Goal: Task Accomplishment & Management: Complete application form

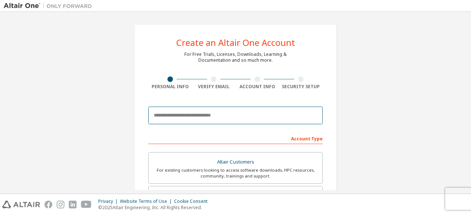
click at [235, 117] on input "email" at bounding box center [235, 116] width 174 height 18
click at [234, 118] on input "email" at bounding box center [235, 116] width 174 height 18
paste input "**********"
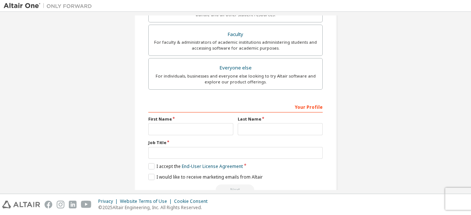
scroll to position [213, 0]
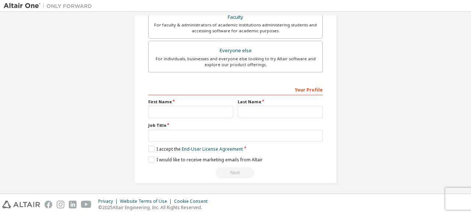
type input "**********"
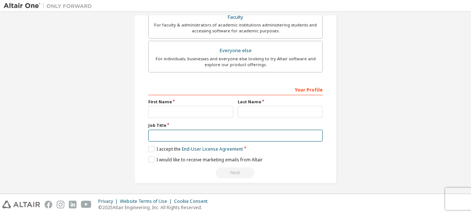
click at [164, 133] on input "text" at bounding box center [235, 136] width 174 height 12
type input "*******"
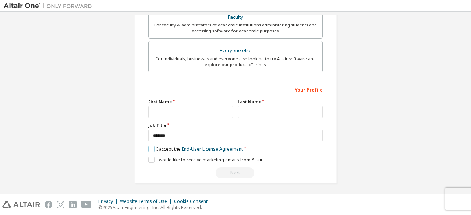
click at [150, 146] on label "I accept the End-User License Agreement" at bounding box center [195, 149] width 95 height 6
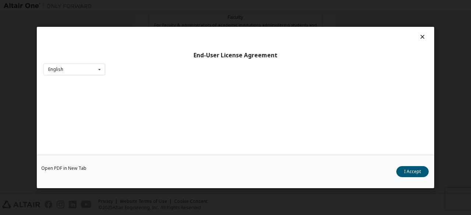
drag, startPoint x: 150, startPoint y: 146, endPoint x: 149, endPoint y: 155, distance: 9.4
click at [149, 155] on div "Open PDF in New Tab I Accept" at bounding box center [235, 171] width 397 height 33
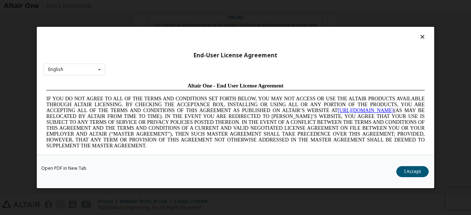
scroll to position [0, 0]
click at [64, 65] on div "English English Chinese French German Japanese Korean Portuguese" at bounding box center [74, 70] width 62 height 12
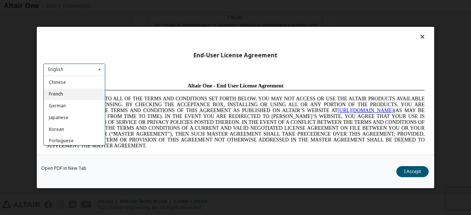
scroll to position [30, 0]
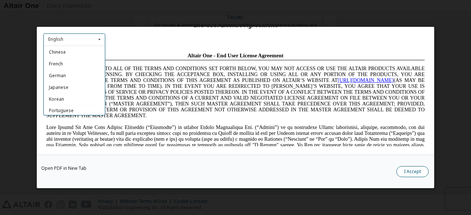
click at [416, 171] on button "I Accept" at bounding box center [412, 171] width 32 height 11
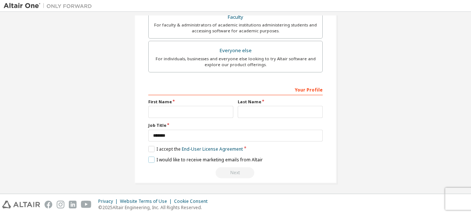
click at [153, 159] on label "I would like to receive marketing emails from Altair" at bounding box center [205, 160] width 114 height 6
click at [204, 108] on input "text" at bounding box center [190, 112] width 85 height 12
type input "****"
click at [250, 109] on input "text" at bounding box center [280, 112] width 85 height 12
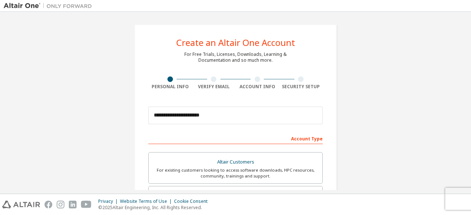
scroll to position [213, 0]
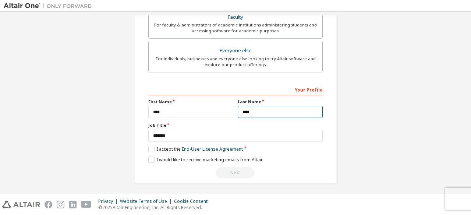
type input "****"
click at [316, 171] on div "Next" at bounding box center [235, 172] width 174 height 11
click at [237, 170] on div "Next" at bounding box center [235, 172] width 174 height 11
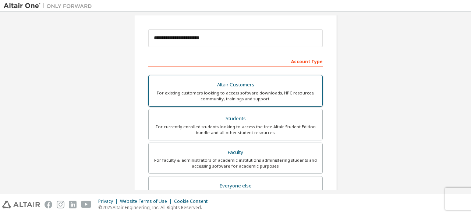
scroll to position [110, 0]
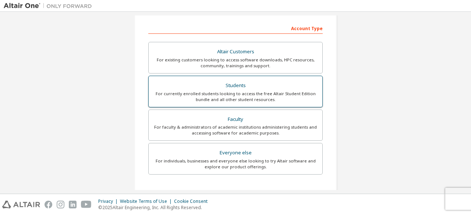
click at [246, 86] on div "Students" at bounding box center [235, 86] width 165 height 10
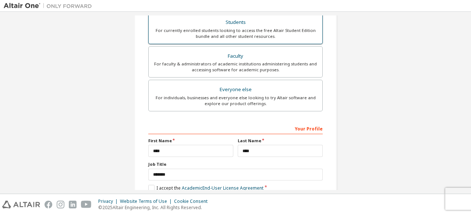
scroll to position [213, 0]
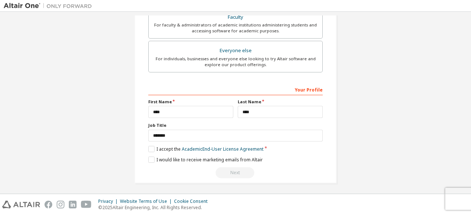
click at [151, 146] on label "I accept the Academic End-User License Agreement" at bounding box center [205, 149] width 115 height 6
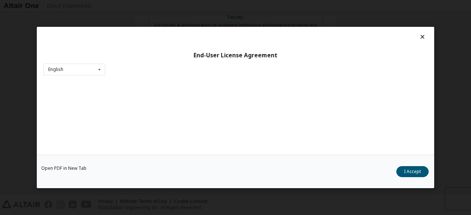
click at [424, 175] on button "I Accept" at bounding box center [412, 171] width 32 height 11
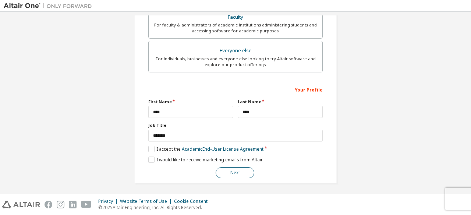
click at [227, 167] on button "Next" at bounding box center [235, 172] width 39 height 11
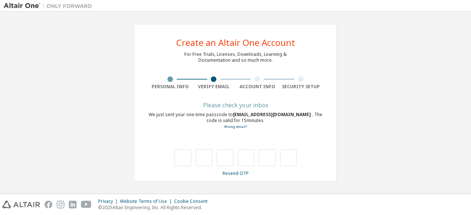
type input "*"
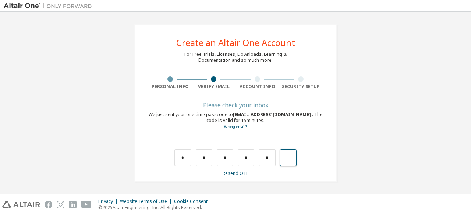
type input "*"
